Goal: Information Seeking & Learning: Ask a question

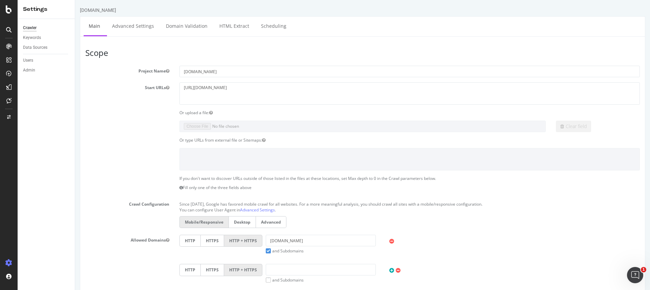
click at [130, 113] on div "Or upload a file:" at bounding box center [362, 113] width 564 height 6
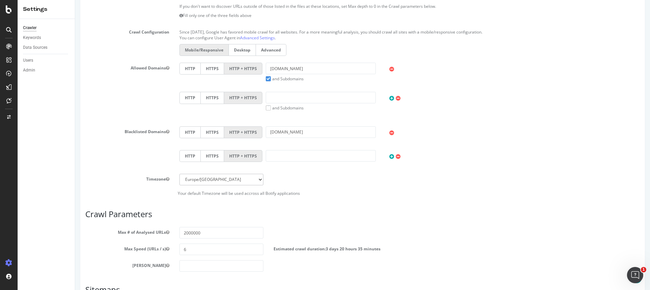
scroll to position [274, 0]
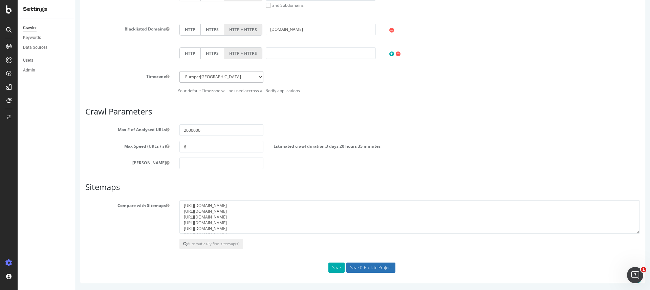
click at [366, 266] on input "Save & Back to Project" at bounding box center [370, 267] width 49 height 10
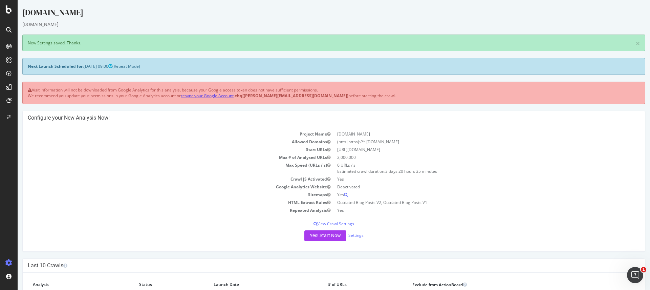
click at [221, 94] on link "resync your Google Account" at bounding box center [207, 96] width 53 height 6
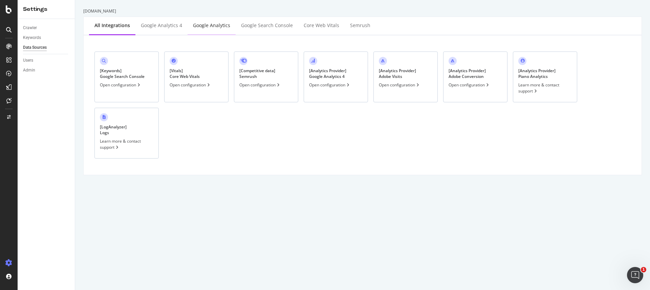
click at [207, 26] on div "Google Analytics" at bounding box center [211, 25] width 37 height 7
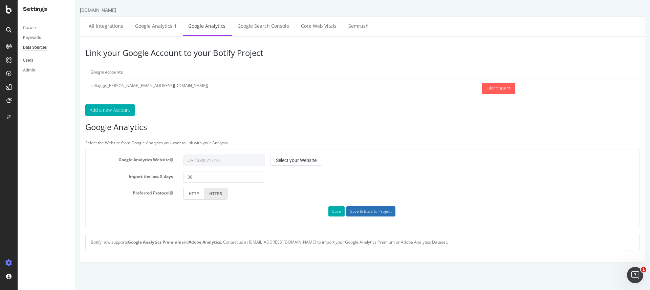
click at [364, 210] on input "Save & Back to Project" at bounding box center [370, 211] width 49 height 10
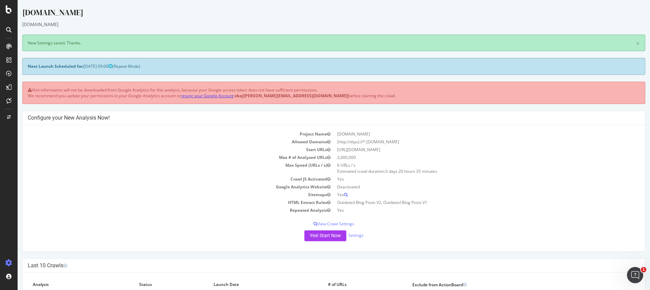
click at [212, 95] on link "resync your Google Account" at bounding box center [207, 96] width 53 height 6
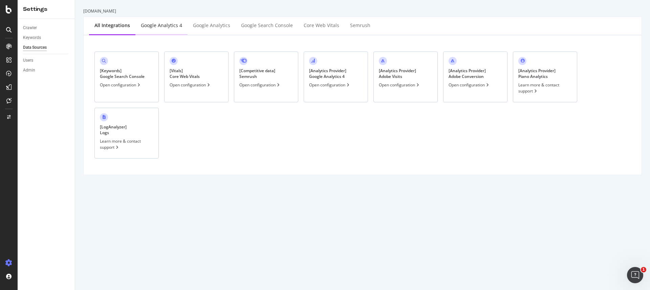
click at [173, 29] on div "Google Analytics 4" at bounding box center [161, 26] width 52 height 19
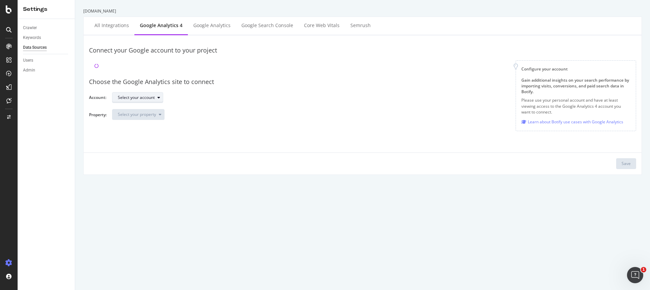
click at [156, 101] on div "Select your account" at bounding box center [140, 97] width 45 height 9
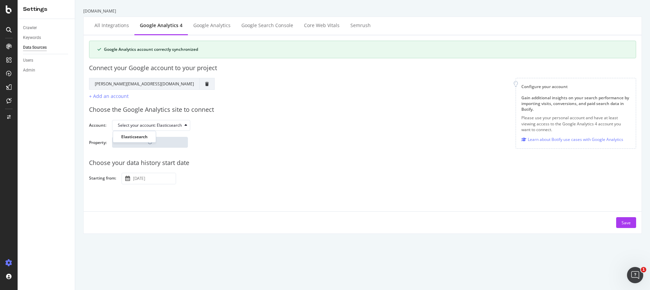
click at [146, 109] on div "Choose the Google Analytics site to connect" at bounding box center [362, 109] width 547 height 9
click at [626, 223] on div "Save" at bounding box center [625, 223] width 9 height 6
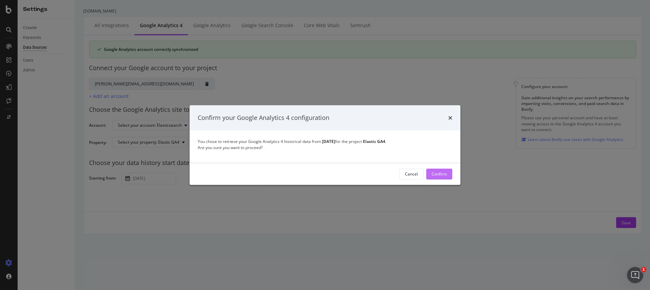
click at [437, 173] on div "Confirm" at bounding box center [438, 174] width 15 height 6
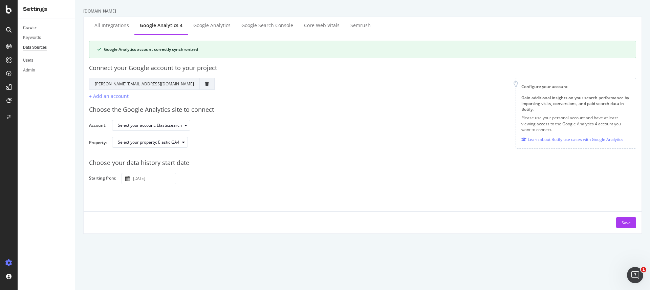
click at [38, 26] on link "Crawler" at bounding box center [46, 27] width 47 height 7
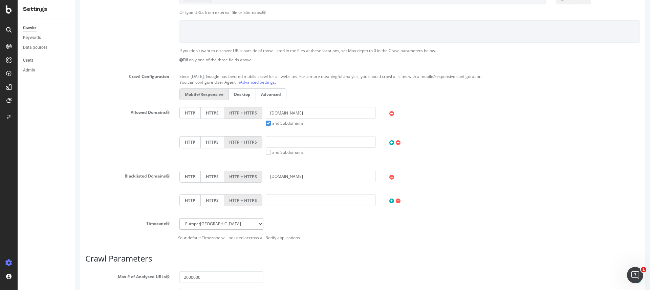
scroll to position [274, 0]
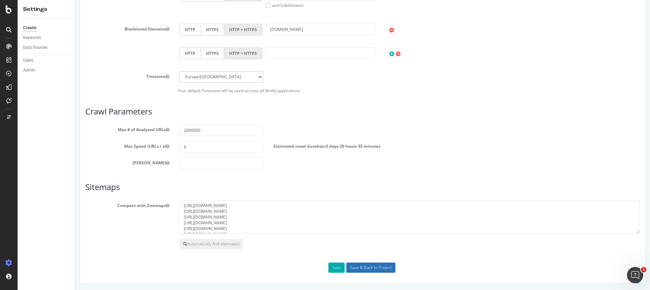
click at [367, 268] on input "Save & Back to Project" at bounding box center [370, 267] width 49 height 10
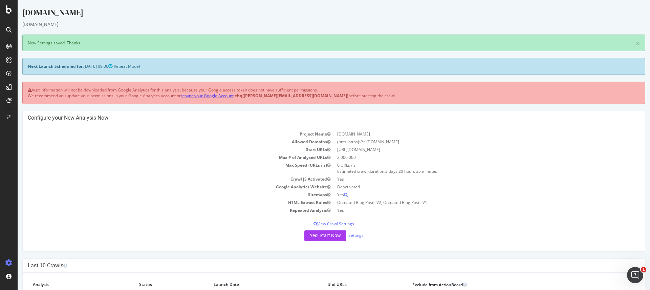
click at [220, 95] on link "resync your Google Account" at bounding box center [207, 96] width 53 height 6
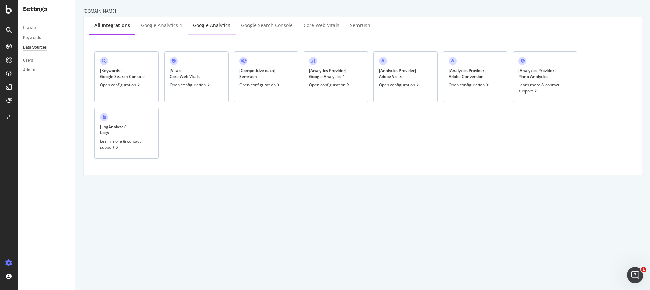
click at [215, 25] on div "Google Analytics" at bounding box center [211, 25] width 37 height 7
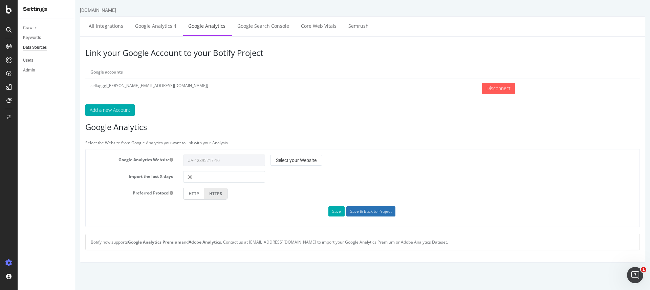
click at [368, 212] on input "Save & Back to Project" at bounding box center [370, 211] width 49 height 10
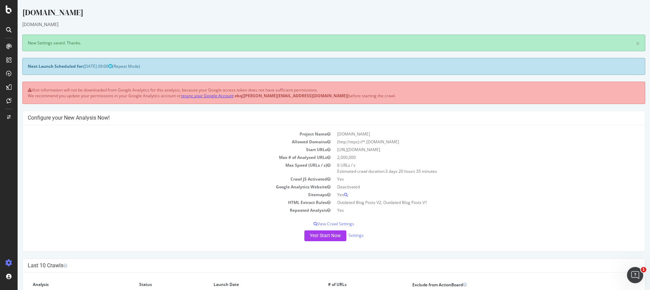
click at [228, 97] on link "resync your Google Account" at bounding box center [207, 96] width 53 height 6
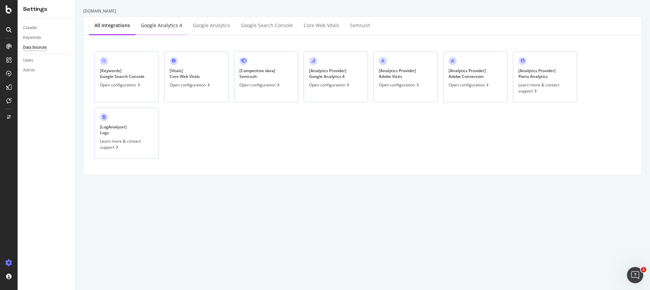
click at [177, 23] on div "Google Analytics 4" at bounding box center [161, 25] width 41 height 7
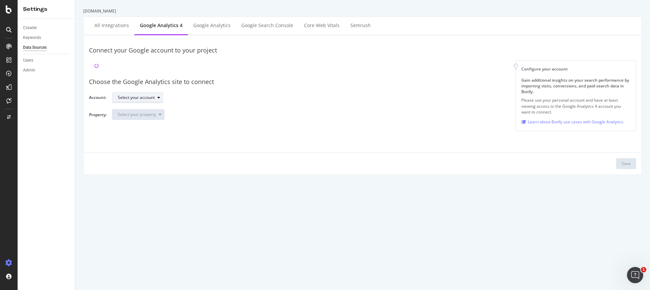
click at [150, 102] on div "Select your account" at bounding box center [140, 97] width 45 height 9
click at [145, 109] on div "Elasticsearch" at bounding box center [133, 109] width 25 height 6
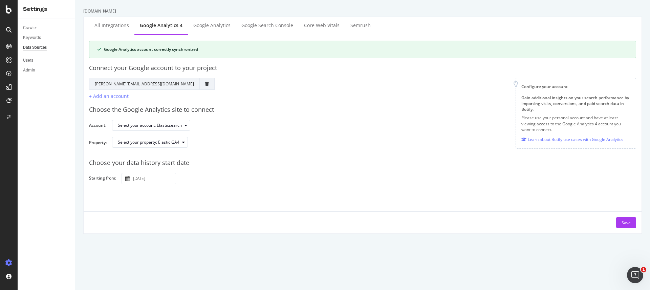
click at [163, 179] on input "[DATE]" at bounding box center [154, 178] width 44 height 11
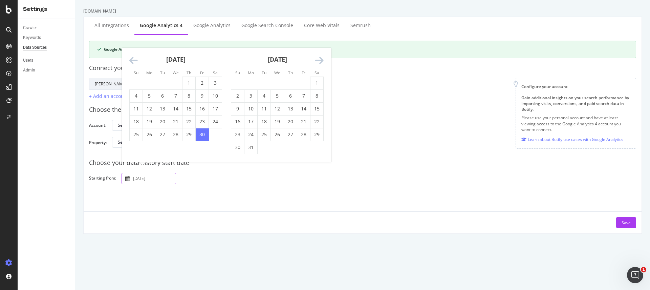
click at [207, 180] on div "[DATE] Navigate forward to interact with the calendar and select a date. Press …" at bounding box center [375, 178] width 509 height 12
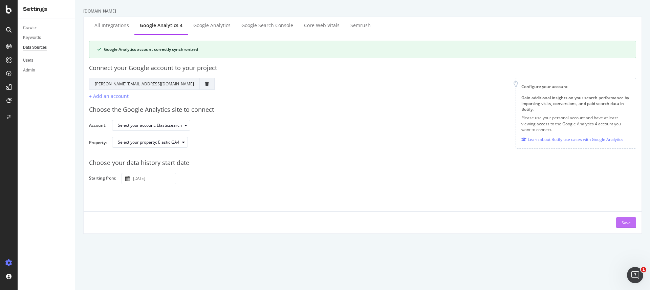
click at [628, 223] on div "Save" at bounding box center [625, 223] width 9 height 6
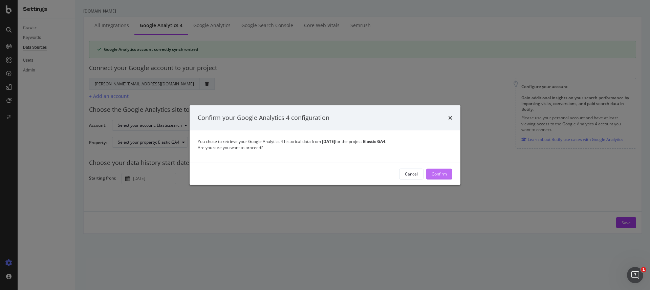
click at [437, 173] on div "Confirm" at bounding box center [438, 174] width 15 height 6
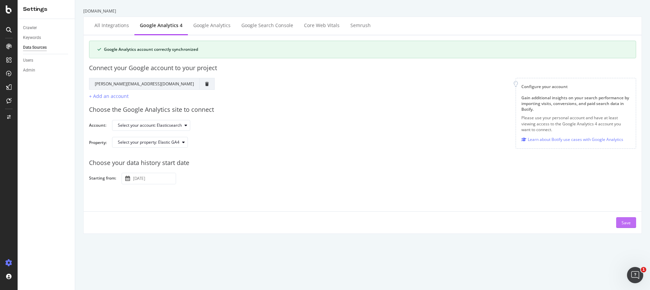
click at [624, 220] on div "Save" at bounding box center [625, 223] width 9 height 6
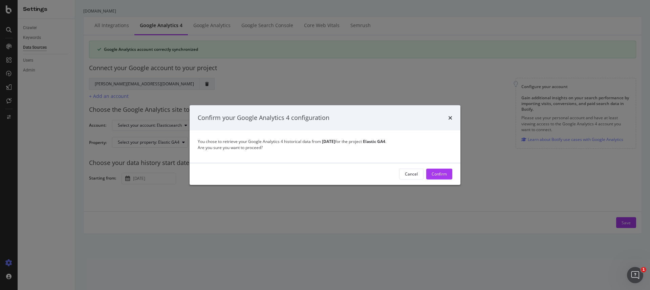
click at [450, 115] on icon "times" at bounding box center [450, 117] width 4 height 5
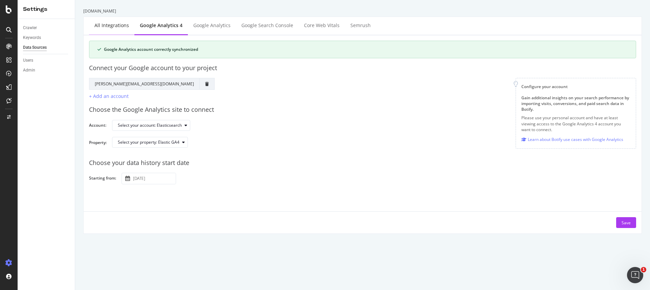
click at [100, 26] on div "All integrations" at bounding box center [111, 25] width 35 height 7
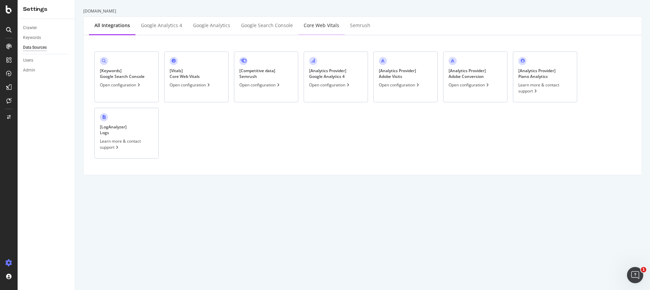
click at [306, 25] on div "Core Web Vitals" at bounding box center [322, 25] width 36 height 7
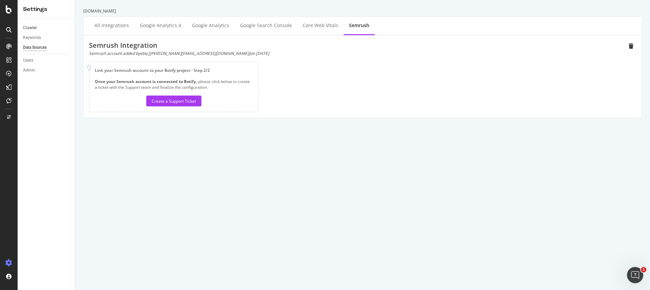
click at [38, 25] on link "Crawler" at bounding box center [46, 27] width 47 height 7
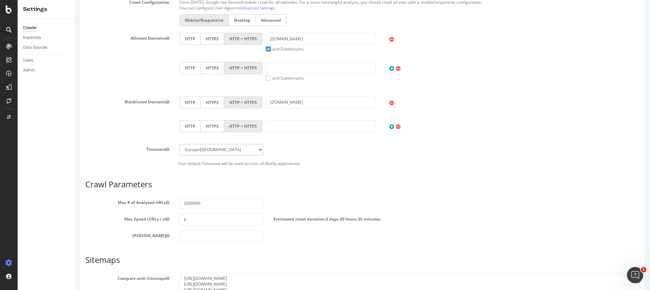
scroll to position [274, 0]
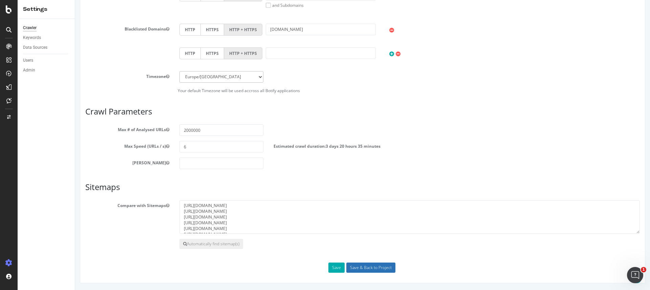
click at [364, 267] on input "Save & Back to Project" at bounding box center [370, 267] width 49 height 10
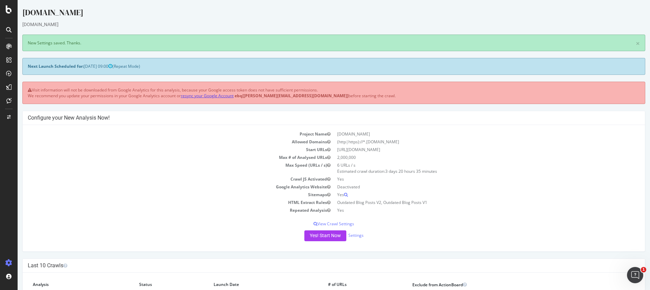
click at [223, 95] on link "resync your Google Account" at bounding box center [207, 96] width 53 height 6
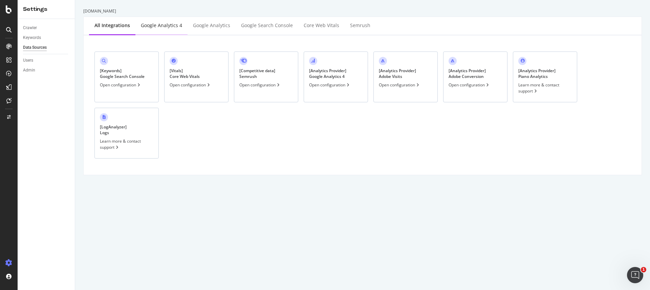
click at [165, 25] on div "Google Analytics 4" at bounding box center [161, 25] width 41 height 7
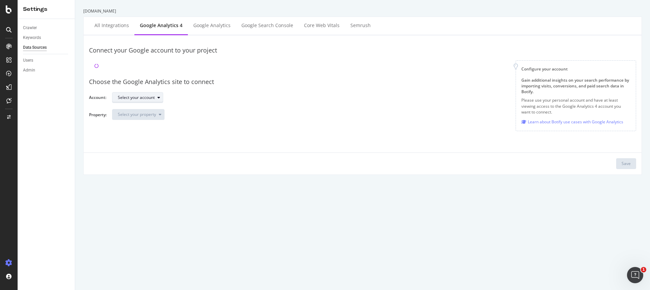
click at [150, 95] on div "Select your account" at bounding box center [136, 97] width 37 height 4
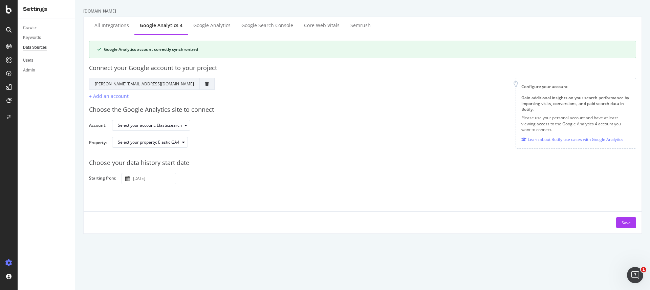
click at [267, 101] on div "Choose the Google Analytics site to connect Account: Select your account: Elast…" at bounding box center [362, 126] width 547 height 53
click at [630, 226] on button "Save" at bounding box center [626, 222] width 20 height 11
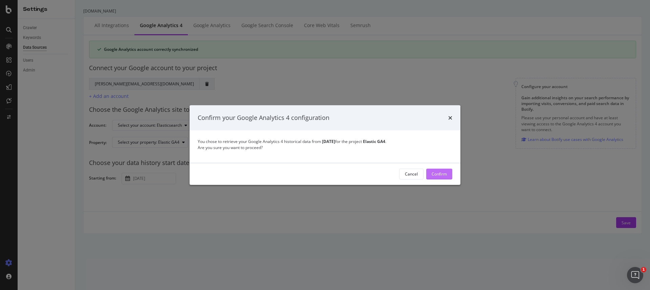
click at [439, 174] on div "Confirm" at bounding box center [438, 174] width 15 height 6
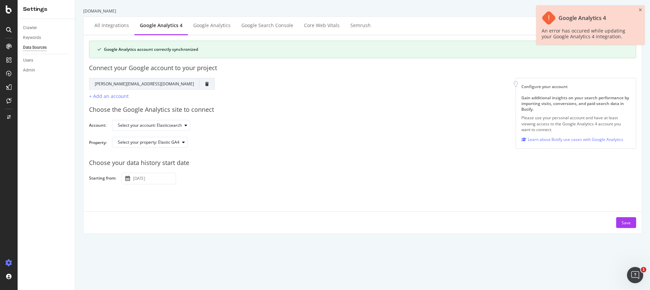
click at [553, 19] on div at bounding box center [548, 17] width 15 height 15
click at [642, 10] on div "Google Analytics 4 An error has occured while updating your Google Analytics 4 …" at bounding box center [590, 24] width 108 height 39
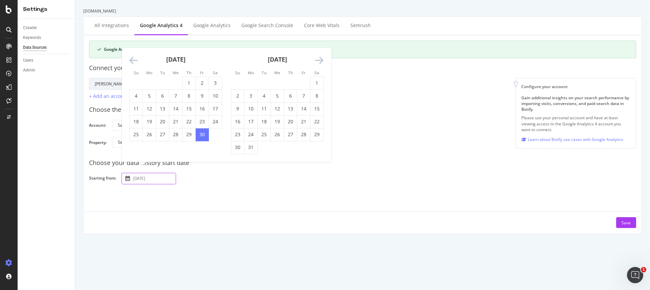
click at [163, 178] on input "[DATE]" at bounding box center [154, 178] width 44 height 11
click at [319, 62] on icon "Move forward to switch to the next month." at bounding box center [319, 60] width 8 height 9
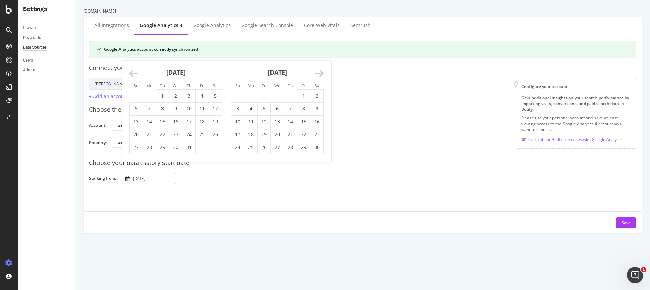
click at [321, 71] on icon "Move forward to switch to the next month." at bounding box center [319, 73] width 8 height 9
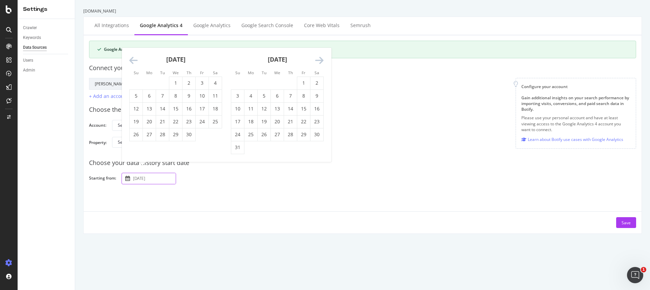
click at [321, 64] on icon "Move forward to switch to the next month." at bounding box center [319, 60] width 8 height 9
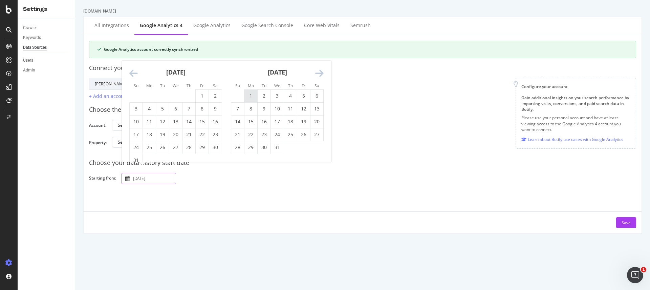
click at [253, 94] on td "1" at bounding box center [250, 95] width 13 height 13
type input "[DATE]"
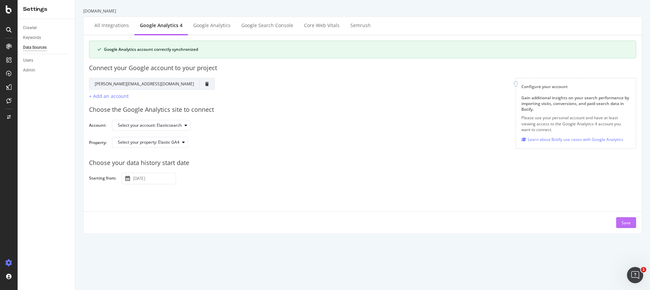
click at [620, 227] on button "Save" at bounding box center [626, 222] width 20 height 11
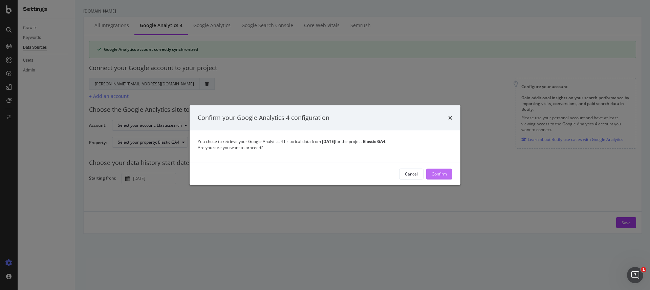
click at [438, 171] on div "Confirm" at bounding box center [438, 174] width 15 height 6
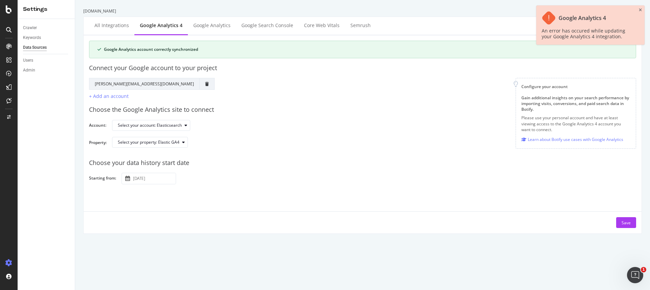
drag, startPoint x: 642, startPoint y: 10, endPoint x: 630, endPoint y: 12, distance: 11.9
click at [642, 11] on div "Google Analytics 4 An error has occured while updating your Google Analytics 4 …" at bounding box center [590, 24] width 108 height 39
click at [37, 26] on div "Crawler" at bounding box center [30, 27] width 14 height 7
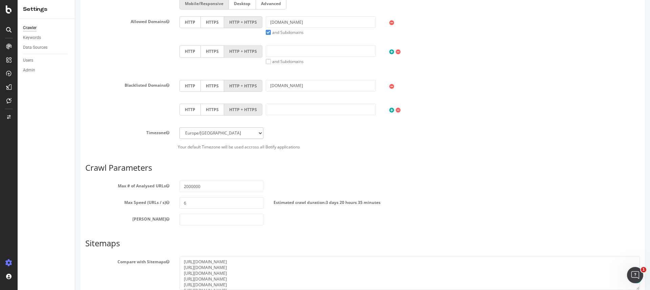
scroll to position [274, 0]
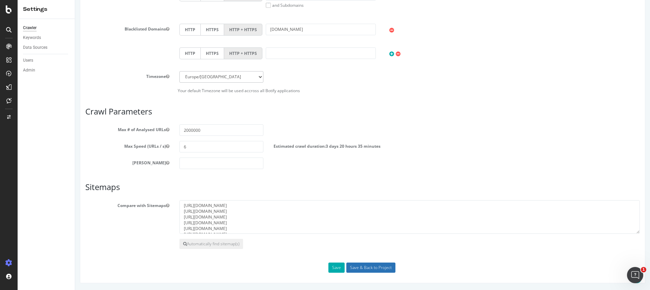
click at [377, 265] on input "Save & Back to Project" at bounding box center [370, 267] width 49 height 10
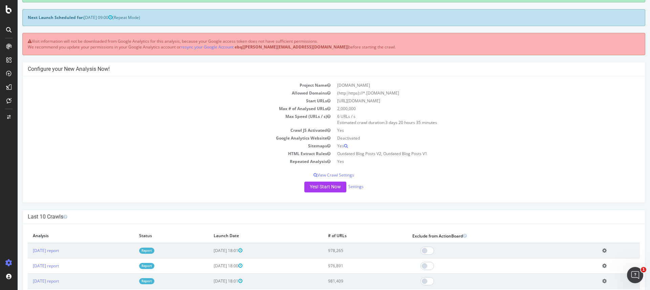
scroll to position [53, 0]
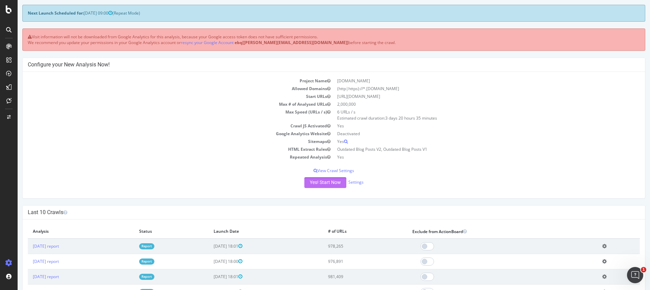
click at [335, 184] on button "Yes! Start Now" at bounding box center [325, 182] width 42 height 11
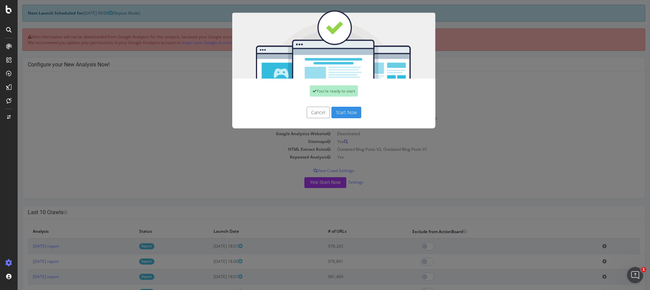
click at [355, 110] on button "Start Now" at bounding box center [346, 113] width 30 height 12
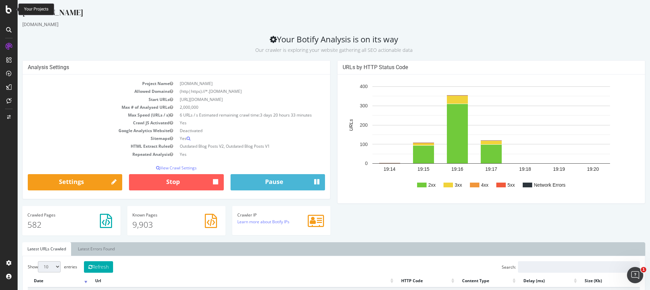
click at [12, 9] on div at bounding box center [9, 9] width 16 height 8
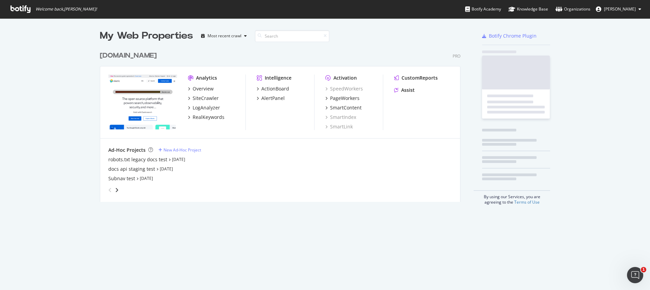
scroll to position [290, 650]
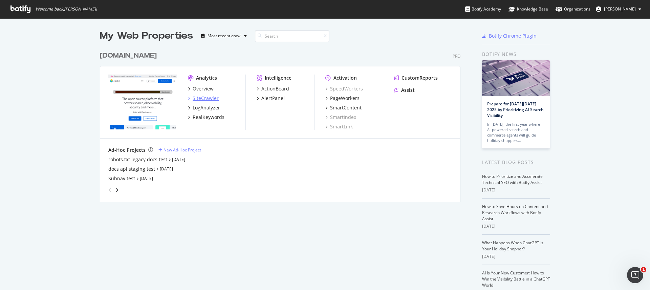
click at [206, 100] on div "SiteCrawler" at bounding box center [206, 98] width 26 height 7
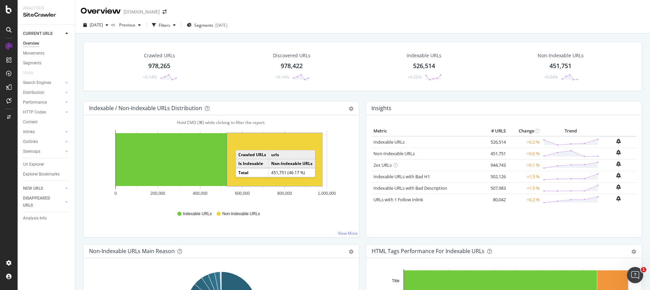
click at [242, 143] on rect "A chart." at bounding box center [274, 159] width 95 height 53
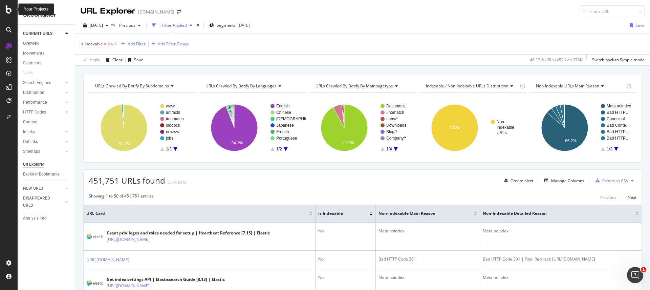
click at [6, 10] on icon at bounding box center [9, 9] width 6 height 8
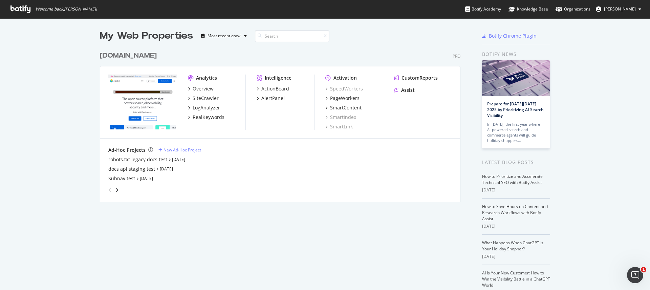
scroll to position [290, 650]
click at [203, 99] on div "SiteCrawler" at bounding box center [206, 98] width 26 height 7
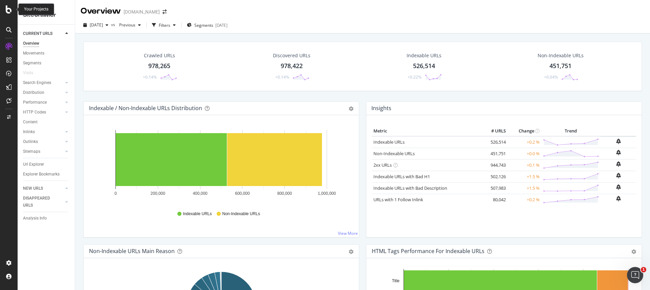
click at [9, 7] on icon at bounding box center [9, 9] width 6 height 8
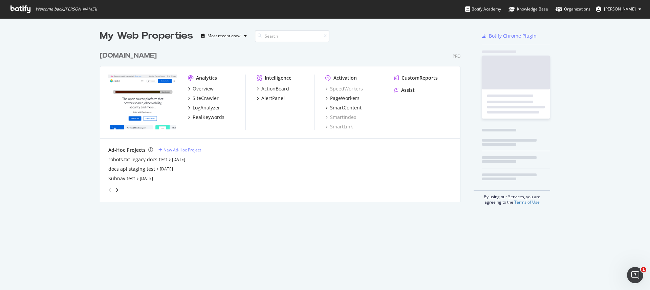
scroll to position [290, 650]
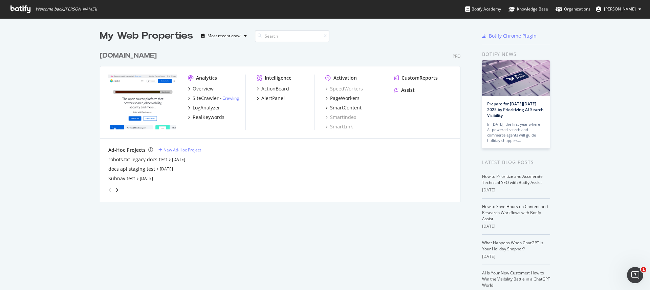
click at [315, 160] on div "robots.txt legacy docs test [DATE]" at bounding box center [279, 159] width 343 height 7
click at [533, 180] on link "How to Prioritize and Accelerate Technical SEO with Botify Assist" at bounding box center [512, 179] width 61 height 12
click at [399, 89] on div "Assist" at bounding box center [404, 90] width 21 height 7
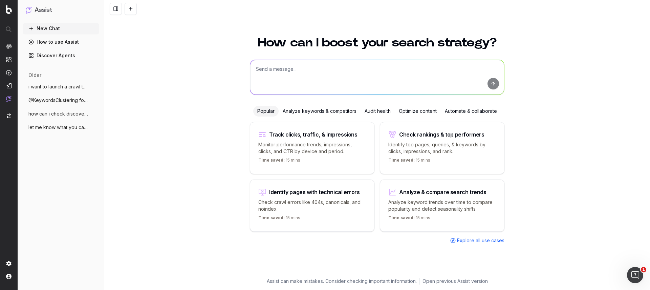
click at [445, 141] on p "Identify top pages, queries, & keywords by clicks, impressions, and rank." at bounding box center [442, 148] width 108 height 14
type textarea "What are my top ranking pages?"
